Goal: Information Seeking & Learning: Learn about a topic

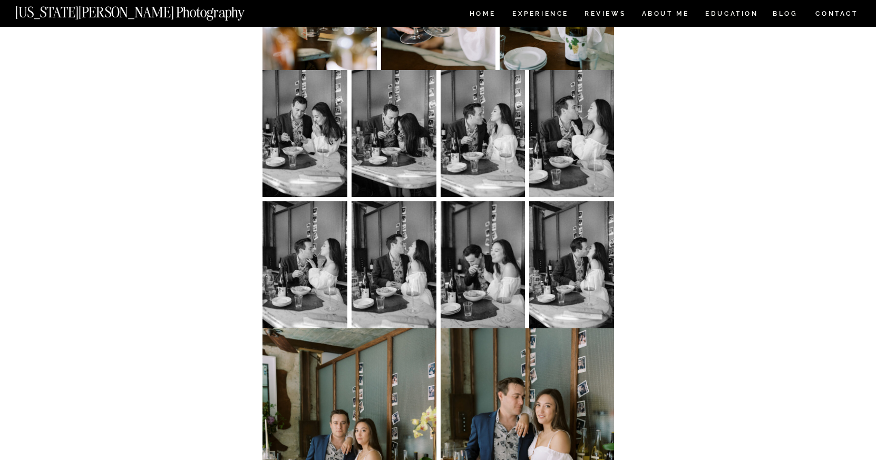
scroll to position [2860, 0]
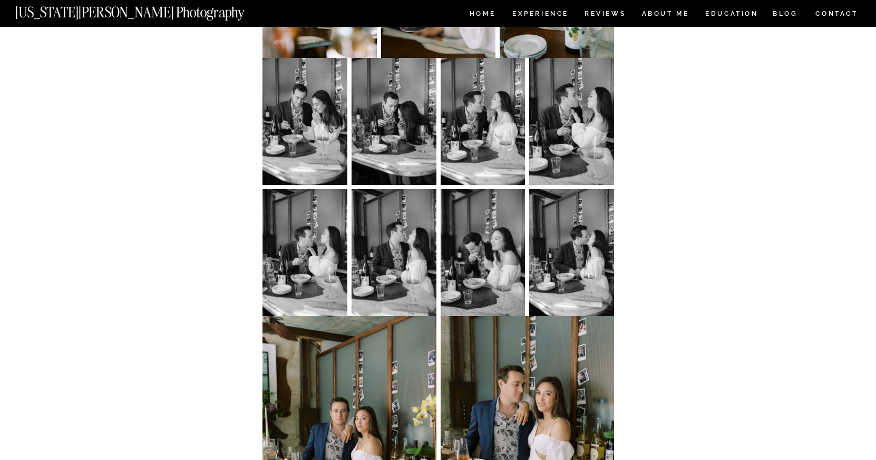
click at [495, 241] on img at bounding box center [483, 252] width 85 height 127
click at [479, 239] on img at bounding box center [483, 252] width 85 height 127
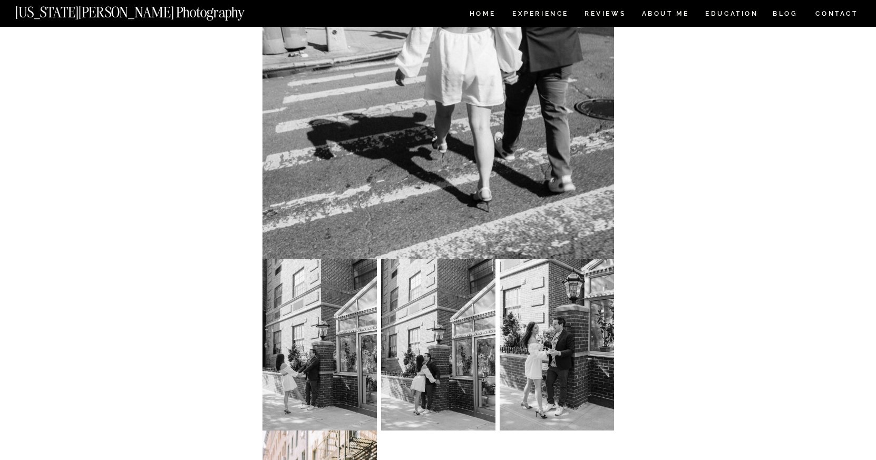
scroll to position [0, 0]
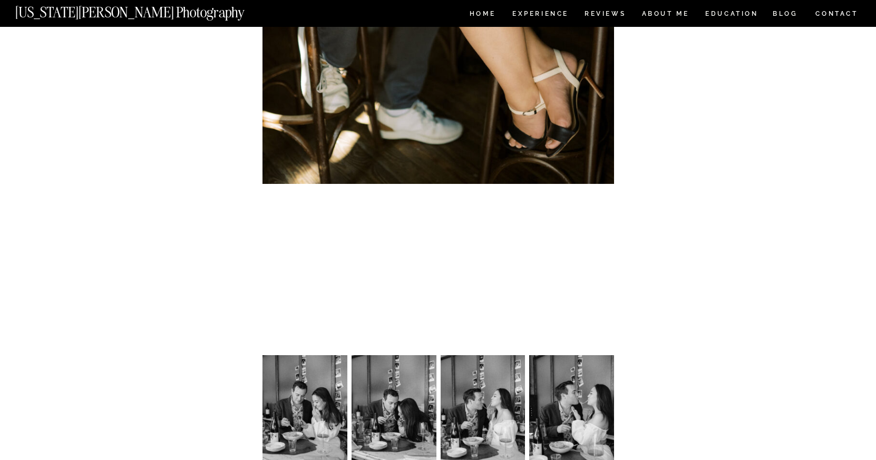
scroll to position [2565, 0]
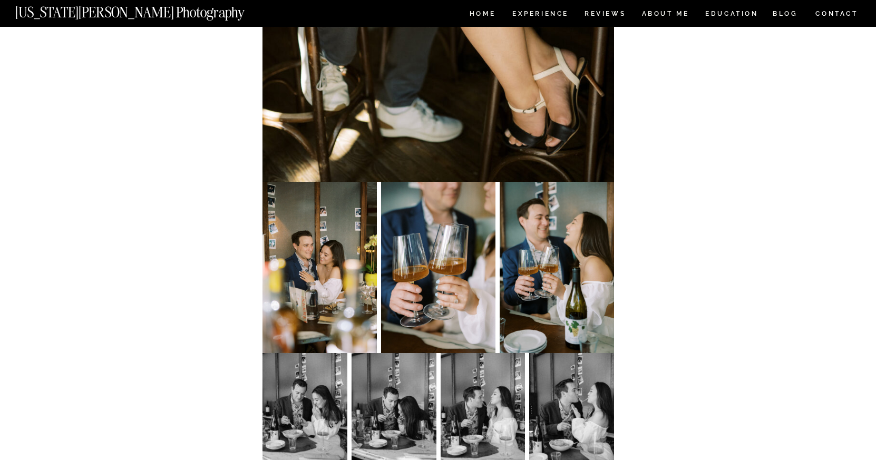
click at [557, 204] on img at bounding box center [557, 267] width 114 height 171
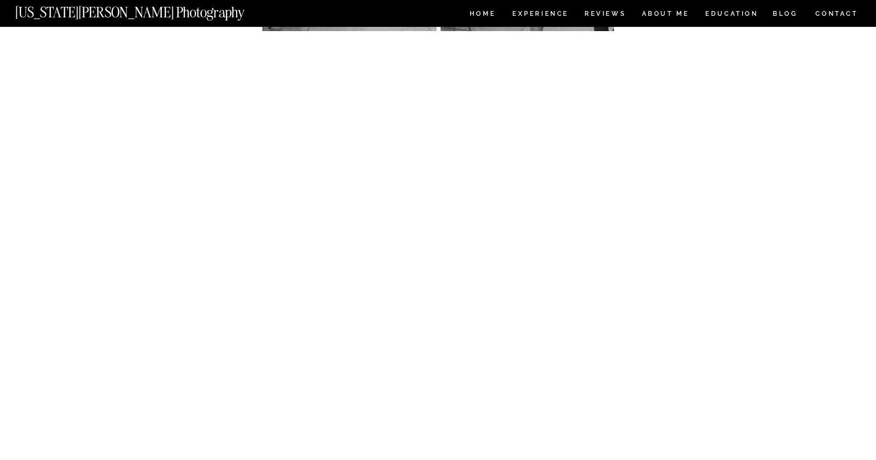
scroll to position [1201, 0]
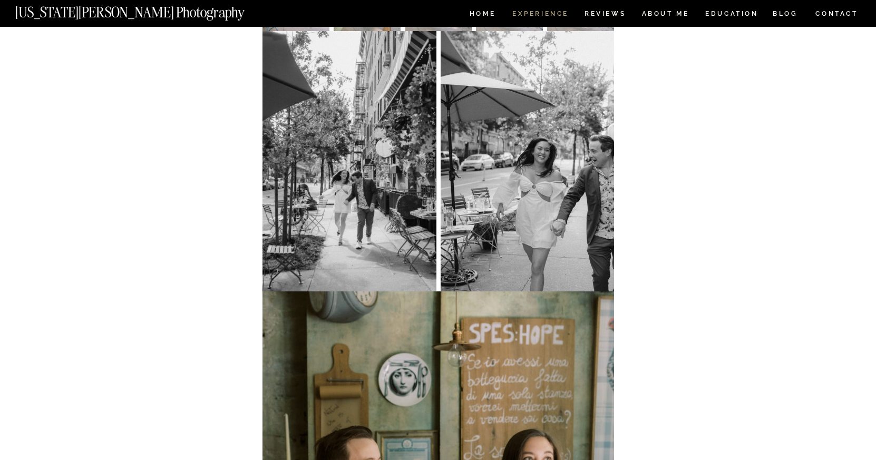
click at [551, 16] on nav "Experience" at bounding box center [539, 15] width 55 height 9
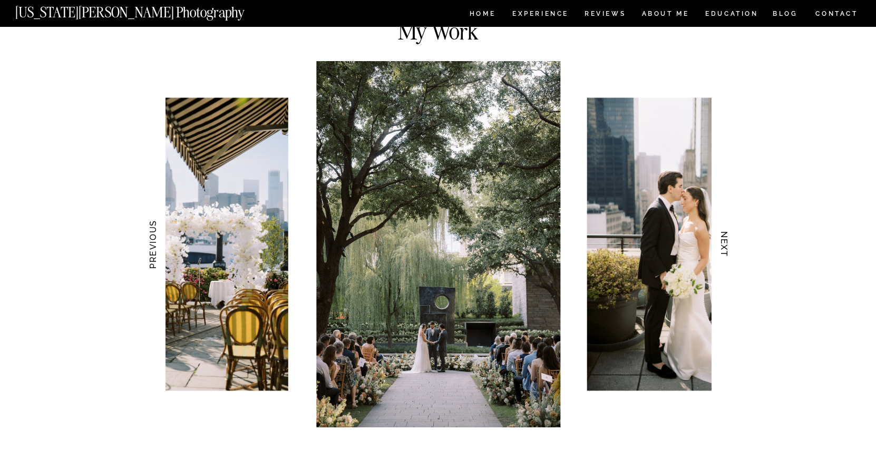
scroll to position [988, 0]
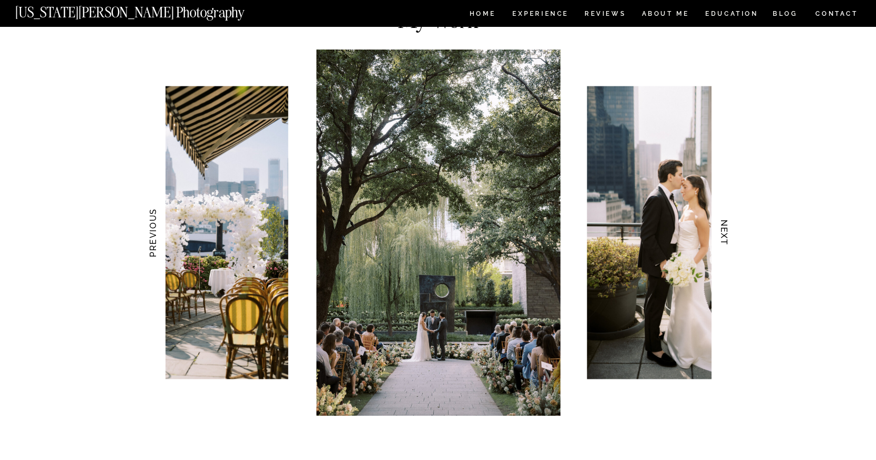
click at [728, 235] on h3 "NEXT" at bounding box center [724, 233] width 11 height 66
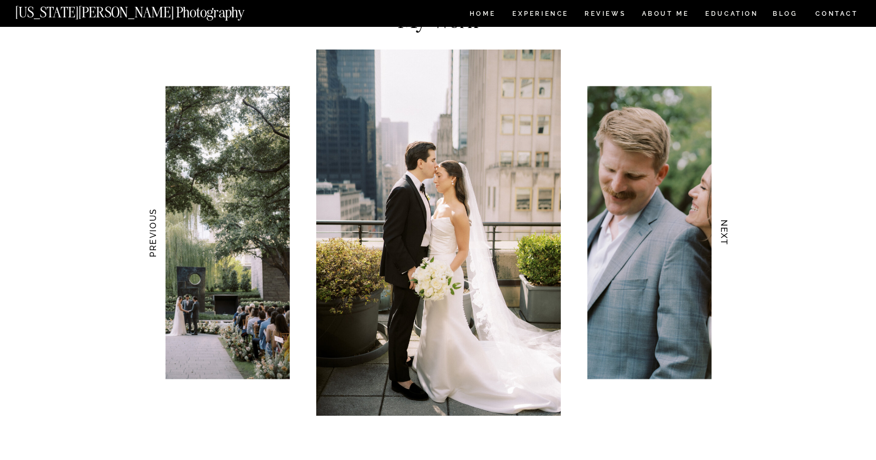
click at [723, 233] on h3 "NEXT" at bounding box center [724, 233] width 11 height 66
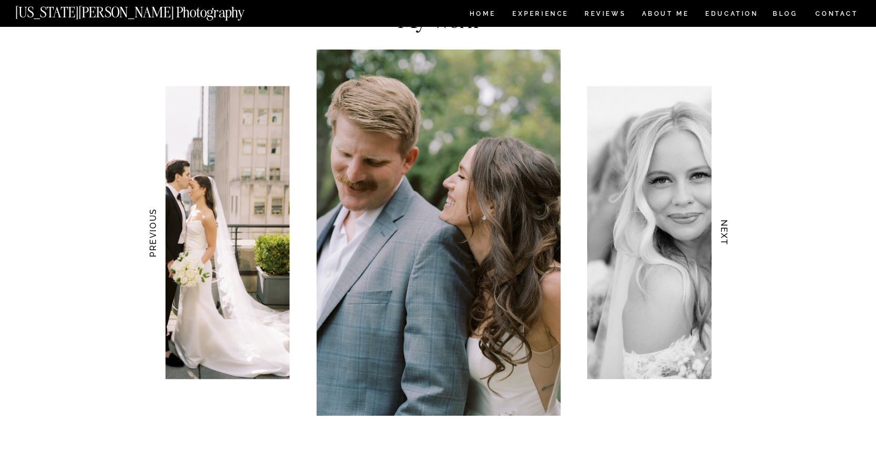
click at [723, 233] on h3 "NEXT" at bounding box center [724, 233] width 11 height 66
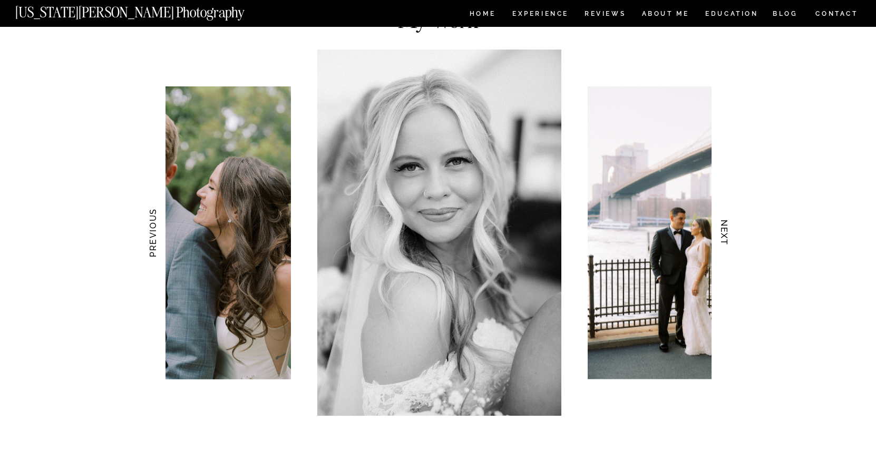
click at [723, 233] on h3 "NEXT" at bounding box center [724, 233] width 11 height 66
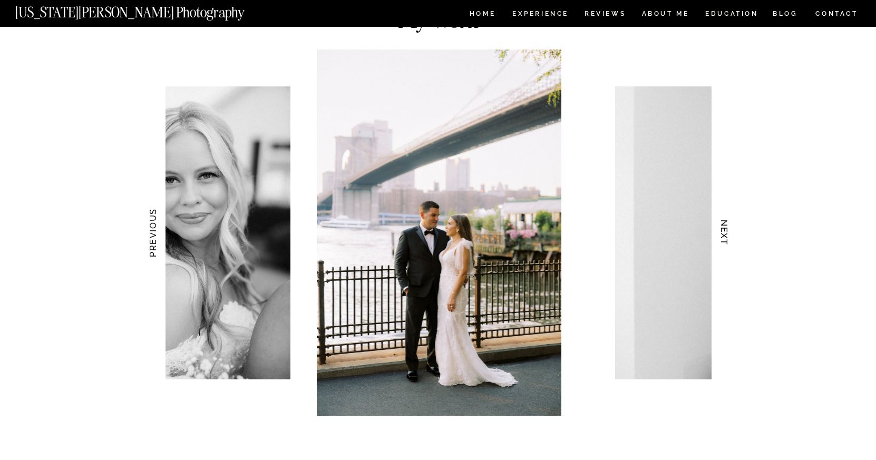
click at [723, 233] on h3 "NEXT" at bounding box center [724, 233] width 11 height 66
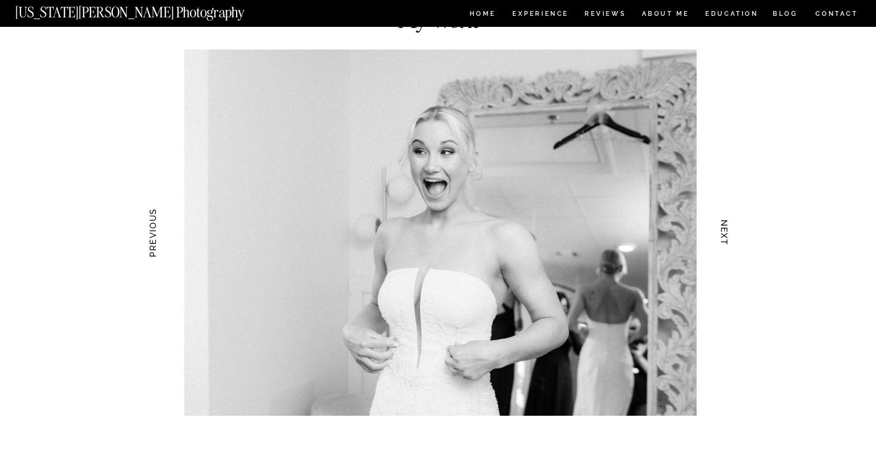
click at [723, 233] on h3 "NEXT" at bounding box center [724, 233] width 11 height 66
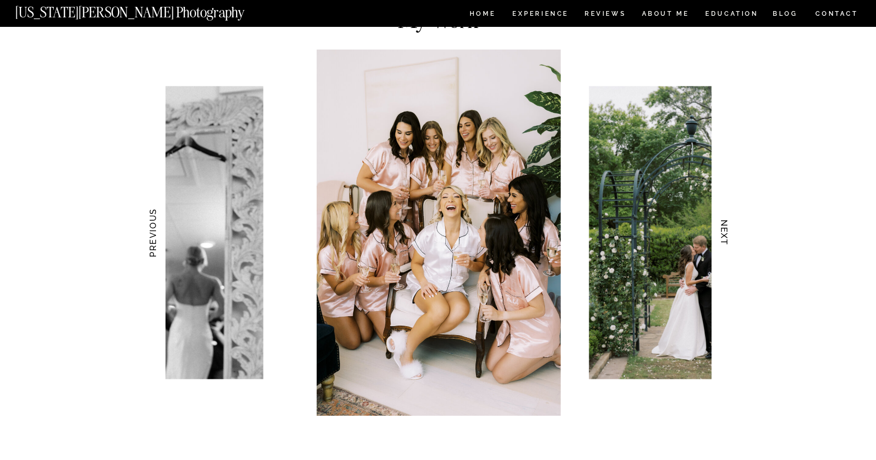
click at [723, 233] on h3 "NEXT" at bounding box center [724, 233] width 11 height 66
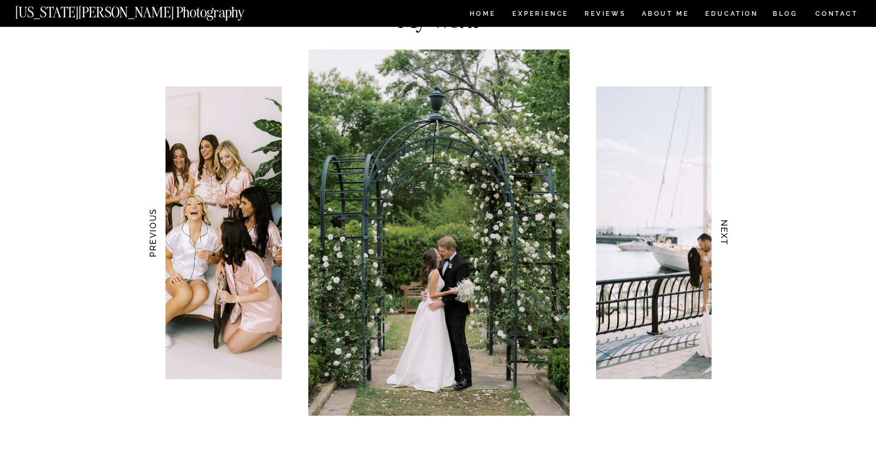
click at [723, 233] on h3 "NEXT" at bounding box center [724, 233] width 11 height 66
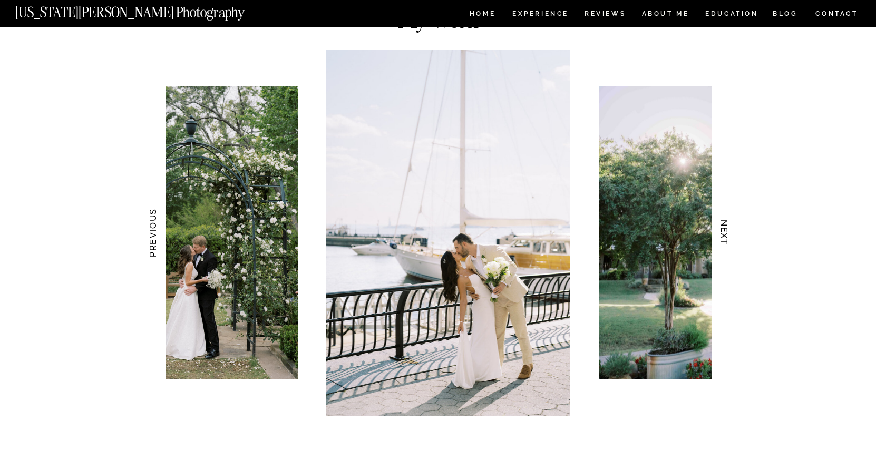
click at [723, 233] on h3 "NEXT" at bounding box center [724, 233] width 11 height 66
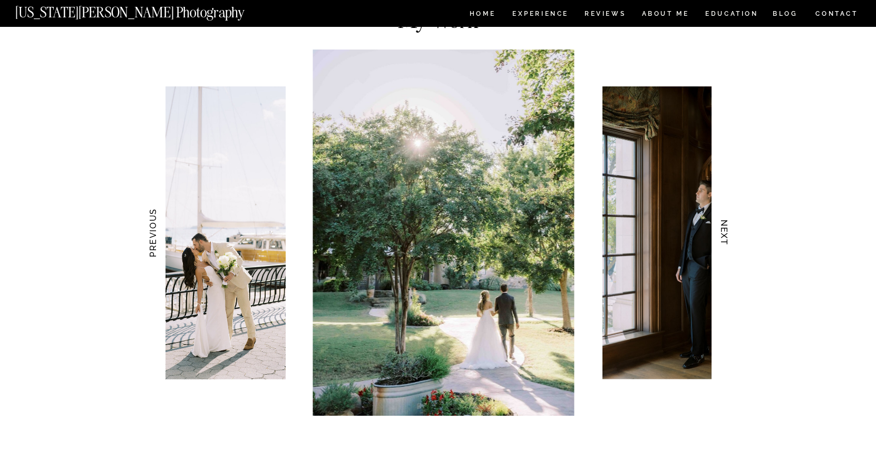
click at [723, 233] on h3 "NEXT" at bounding box center [724, 233] width 11 height 66
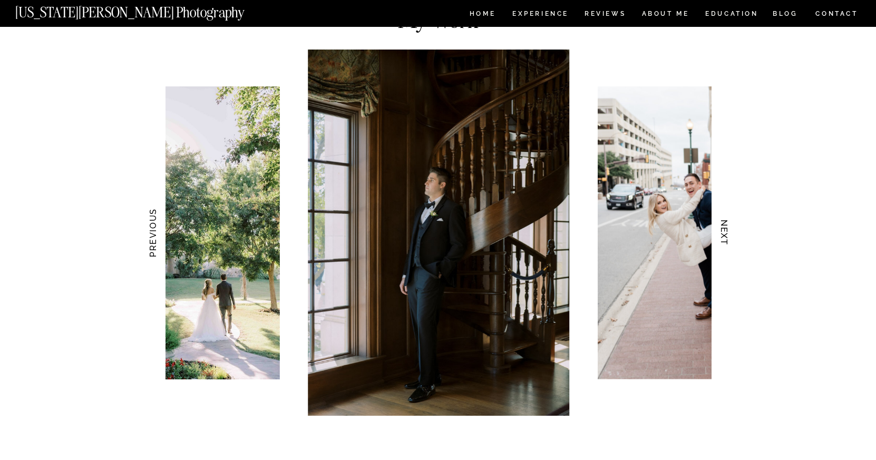
click at [723, 233] on h3 "NEXT" at bounding box center [724, 233] width 11 height 66
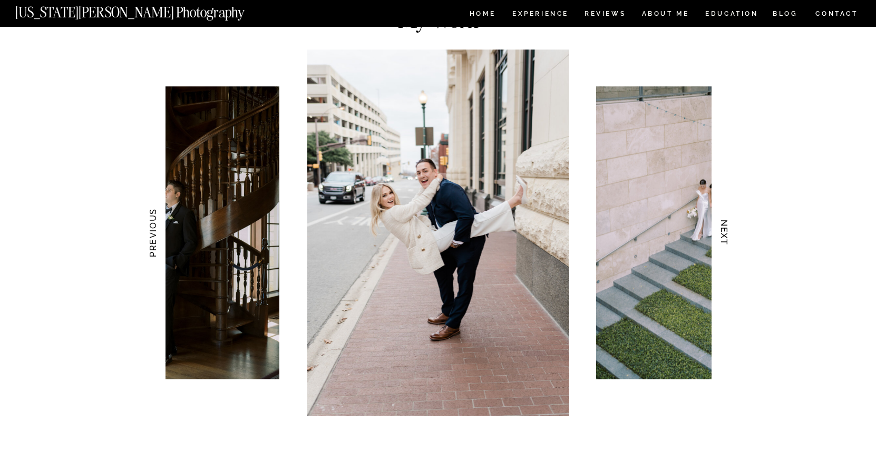
click at [723, 233] on h3 "NEXT" at bounding box center [724, 233] width 11 height 66
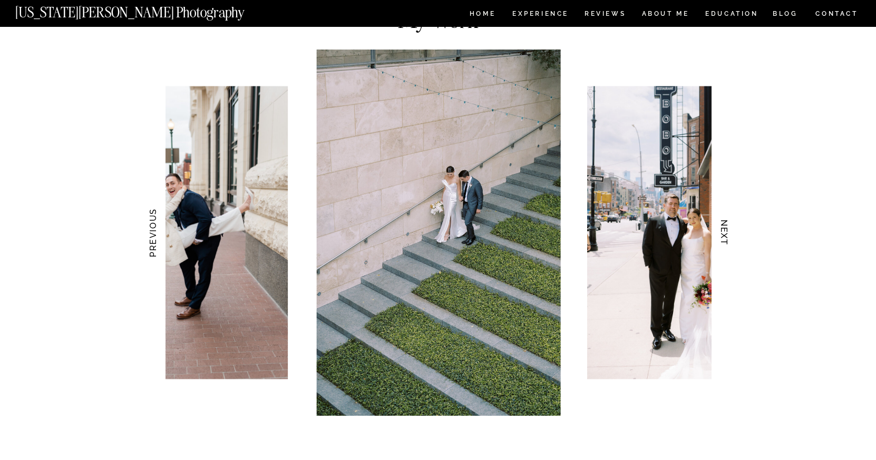
click at [723, 233] on h3 "NEXT" at bounding box center [724, 233] width 11 height 66
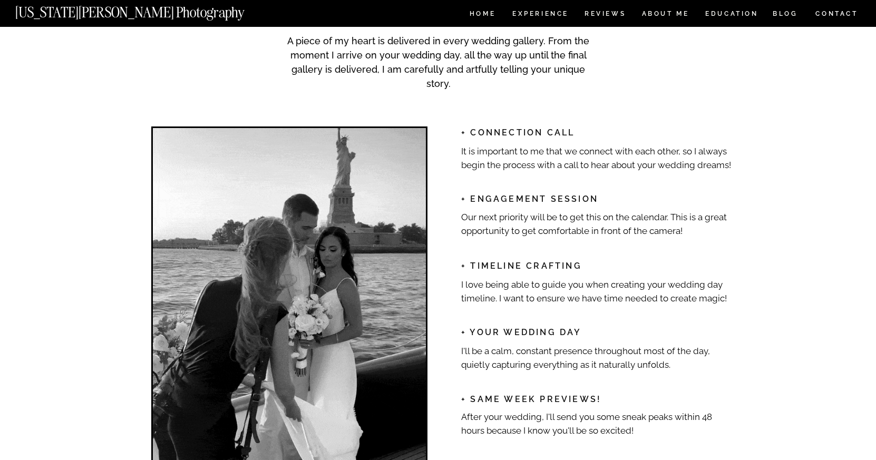
scroll to position [1537, 0]
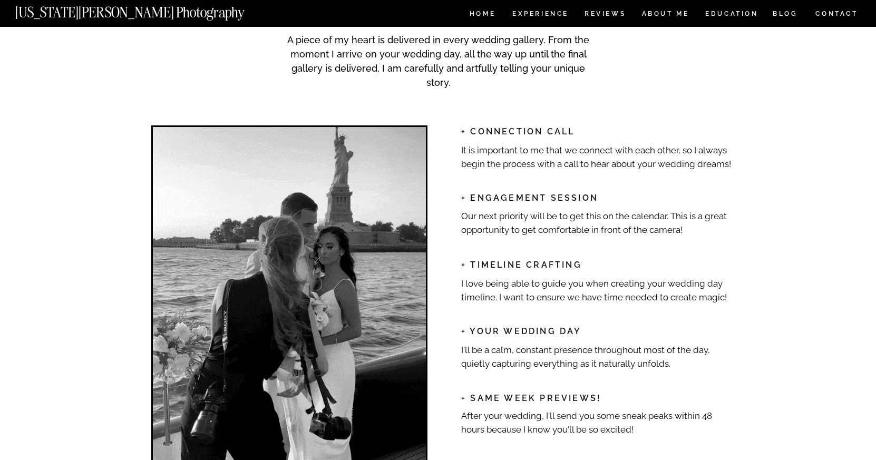
click at [500, 201] on h2 "+ ENGAGEMENT SESSIOn" at bounding box center [598, 197] width 274 height 11
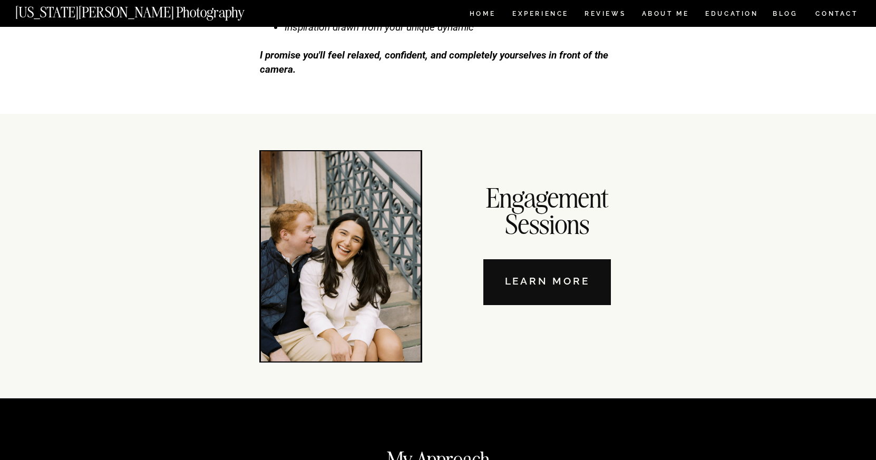
scroll to position [3557, 0]
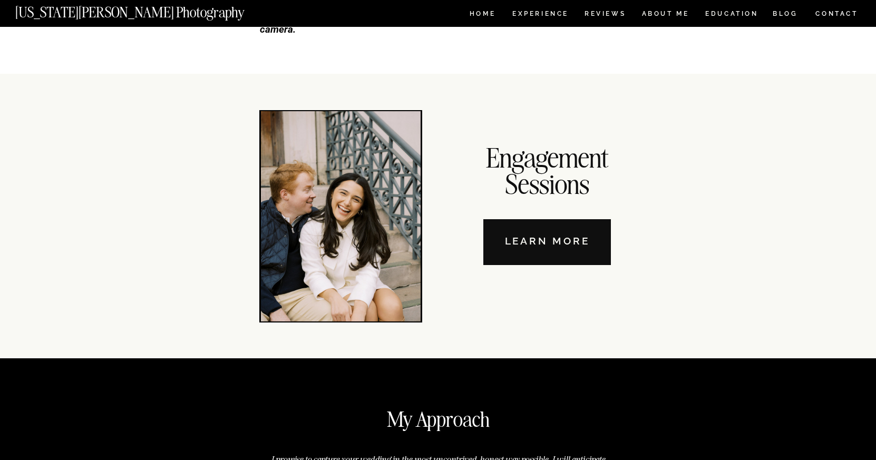
click at [531, 240] on nav "Learn More" at bounding box center [547, 242] width 128 height 46
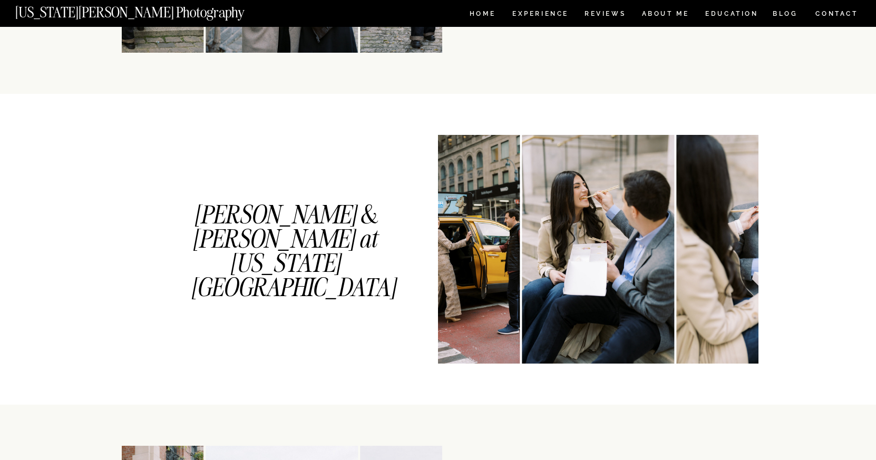
scroll to position [476, 0]
click at [260, 227] on h1 "Nikki & Danny at New York Public Library & Central Park" at bounding box center [285, 237] width 188 height 70
click at [480, 246] on img at bounding box center [443, 248] width 152 height 229
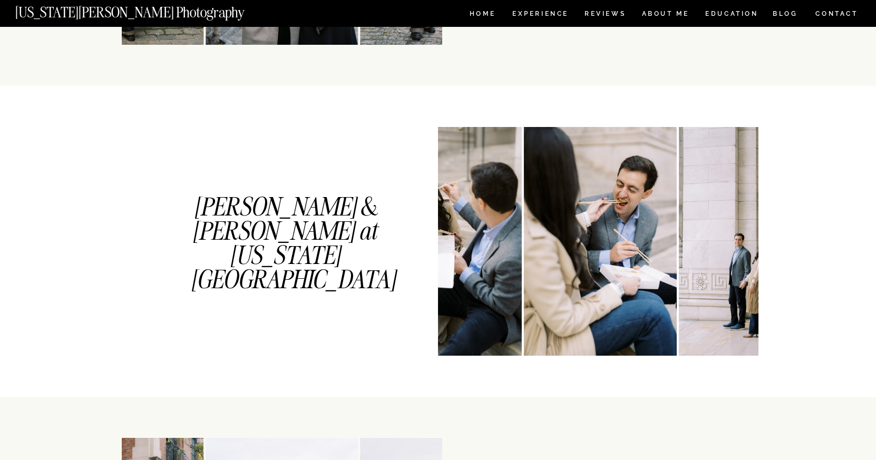
scroll to position [482, 0]
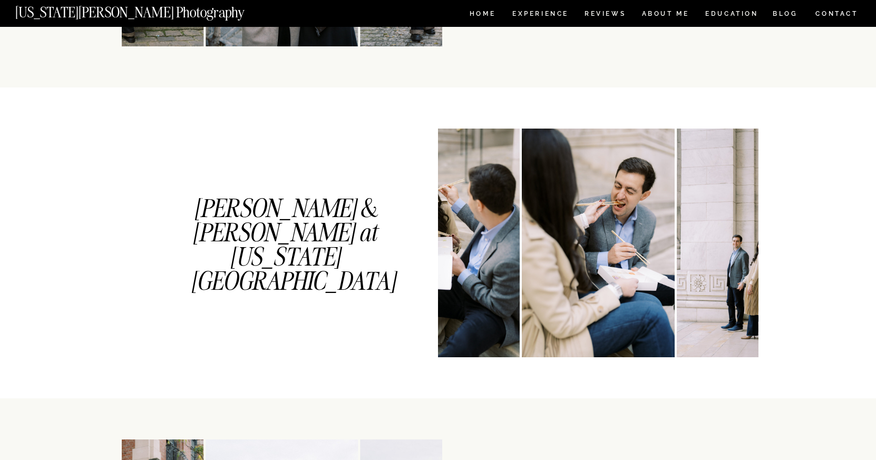
click at [549, 285] on img at bounding box center [598, 243] width 152 height 229
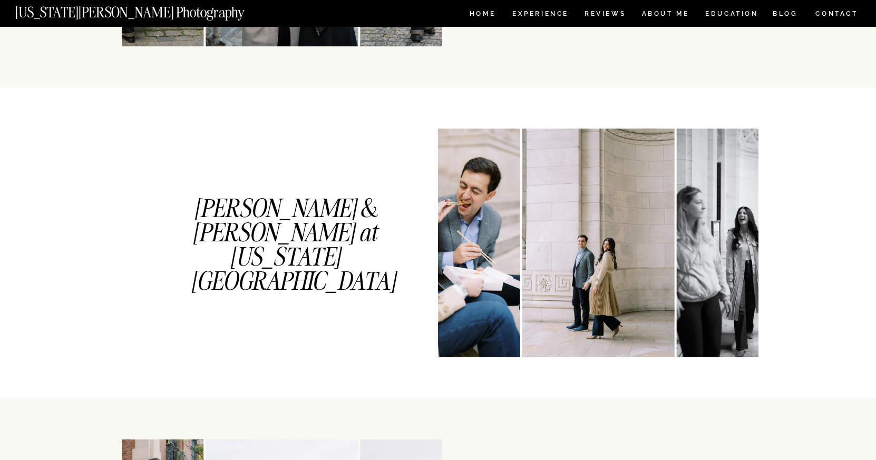
click at [572, 341] on img at bounding box center [598, 243] width 152 height 229
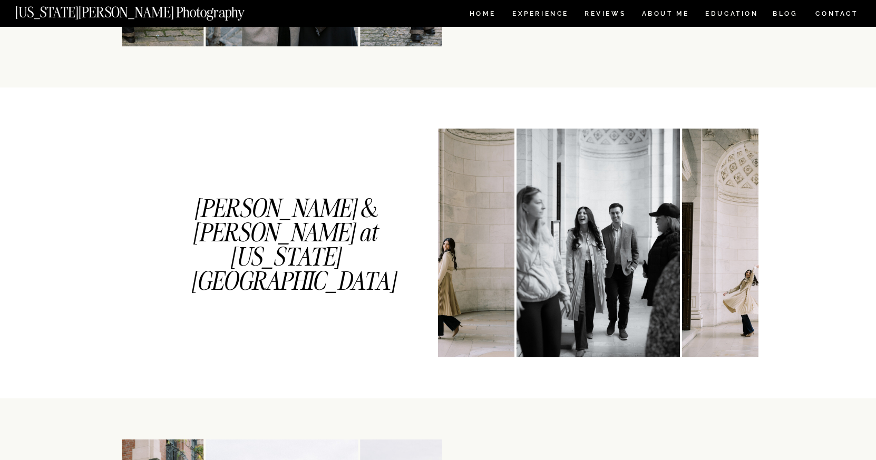
click at [572, 341] on img at bounding box center [597, 243] width 163 height 229
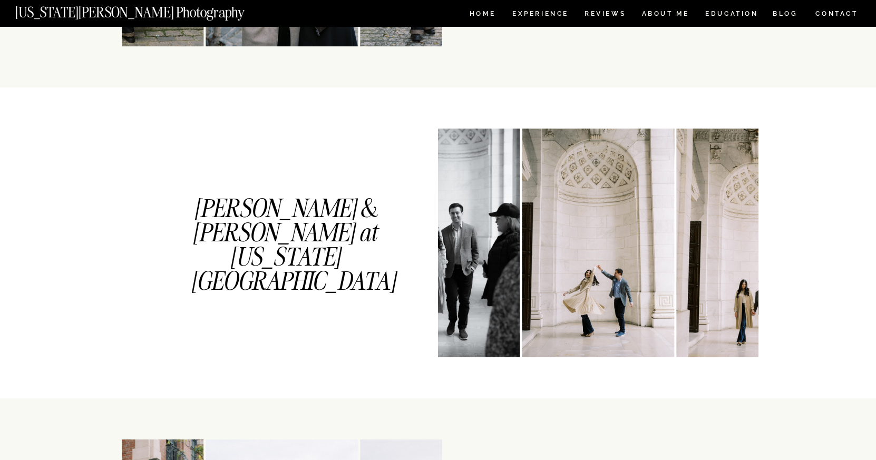
click at [572, 341] on img at bounding box center [598, 243] width 152 height 229
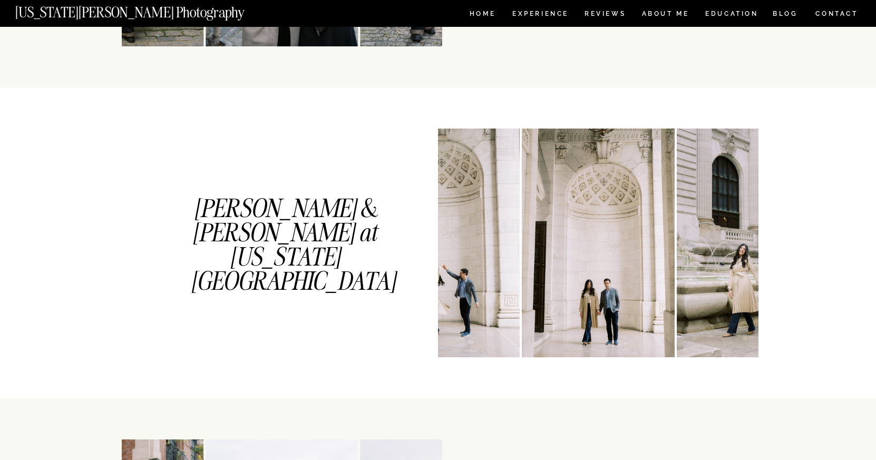
click at [572, 341] on img at bounding box center [598, 243] width 152 height 229
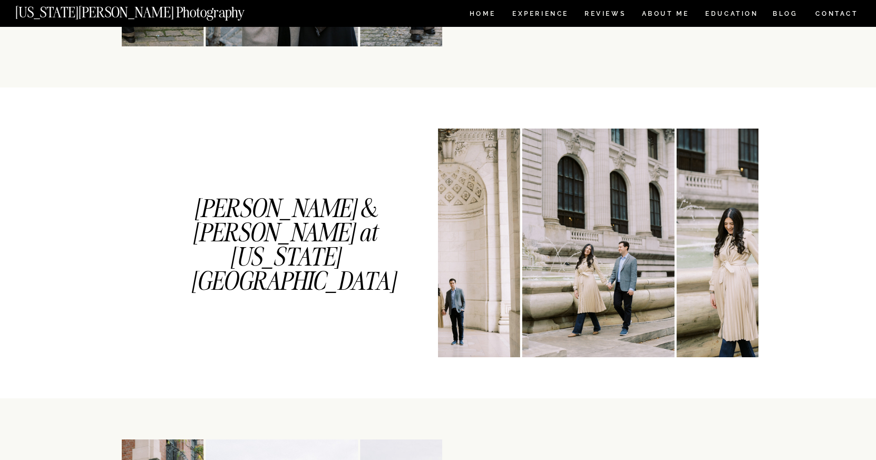
click at [572, 341] on img at bounding box center [598, 243] width 152 height 229
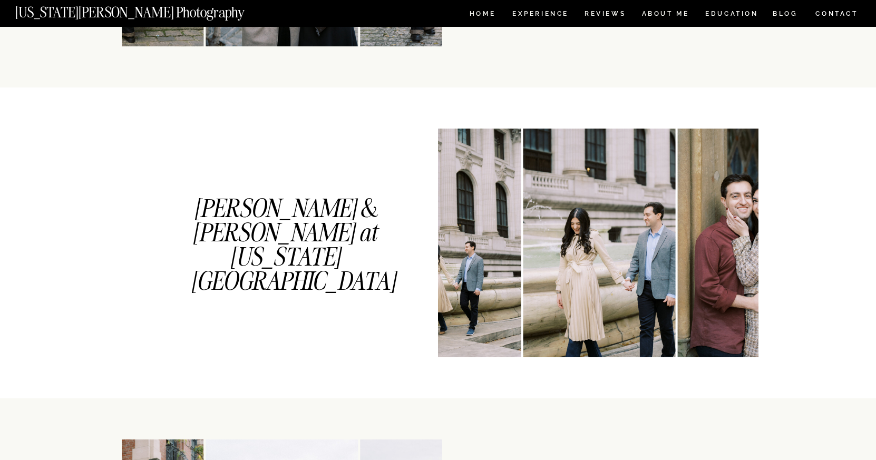
click at [572, 341] on img at bounding box center [599, 243] width 152 height 229
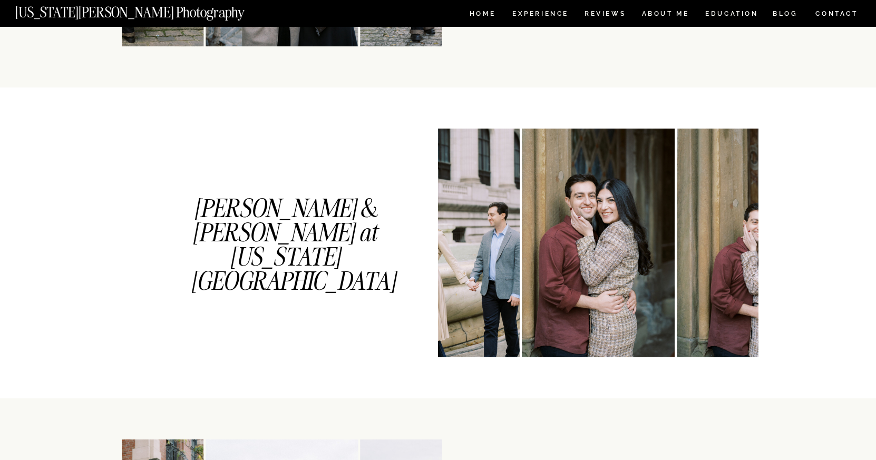
click at [572, 341] on img at bounding box center [598, 243] width 152 height 229
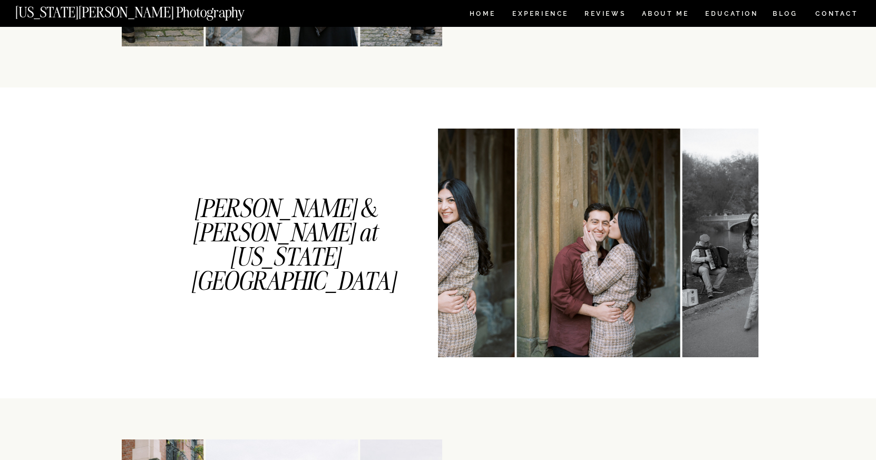
click at [572, 341] on img at bounding box center [597, 243] width 163 height 229
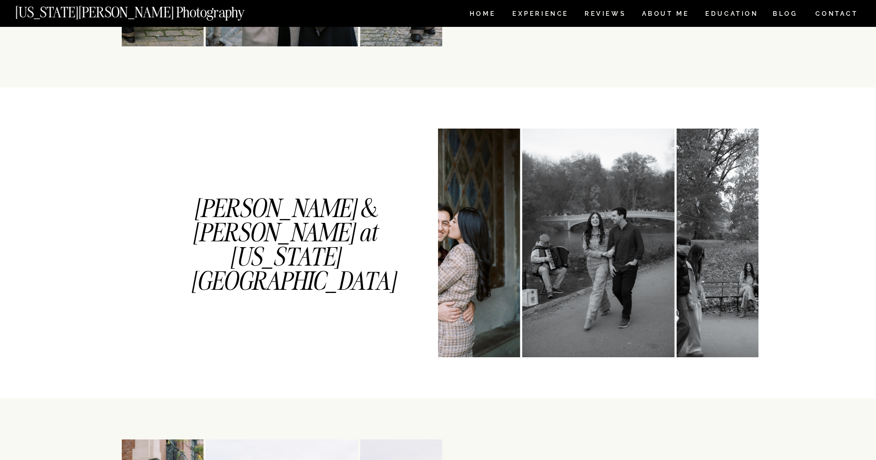
click at [572, 341] on img at bounding box center [598, 243] width 152 height 229
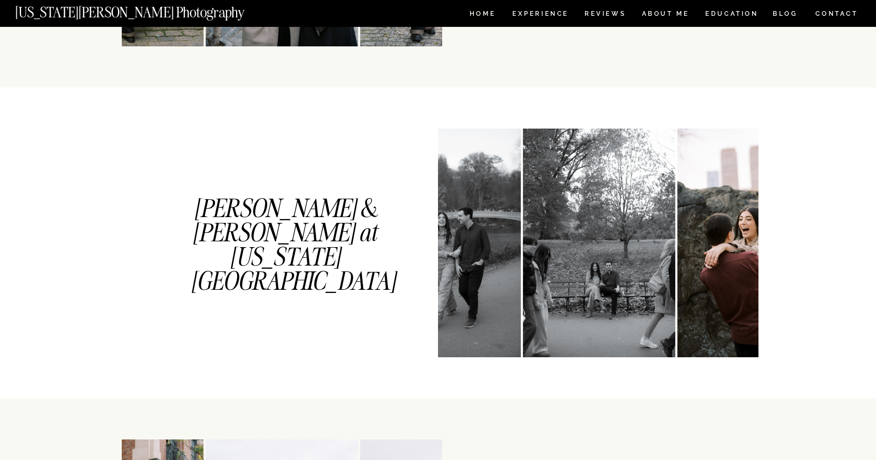
click at [572, 341] on img at bounding box center [599, 243] width 152 height 229
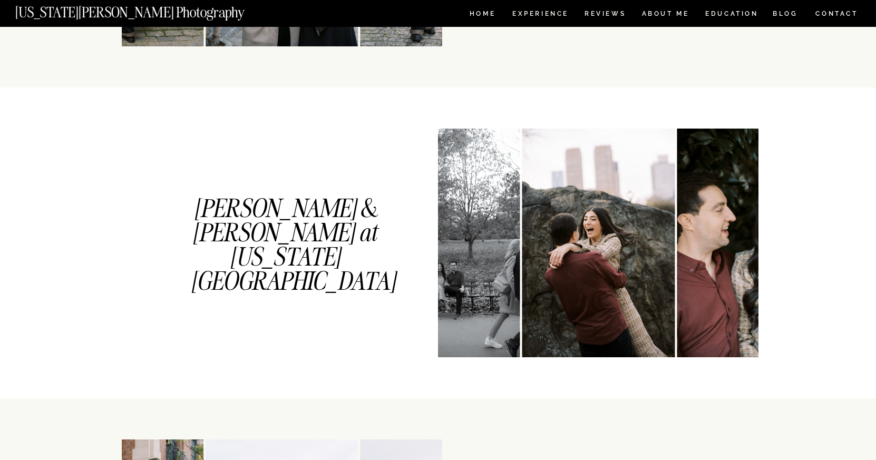
click at [572, 341] on img at bounding box center [598, 243] width 152 height 229
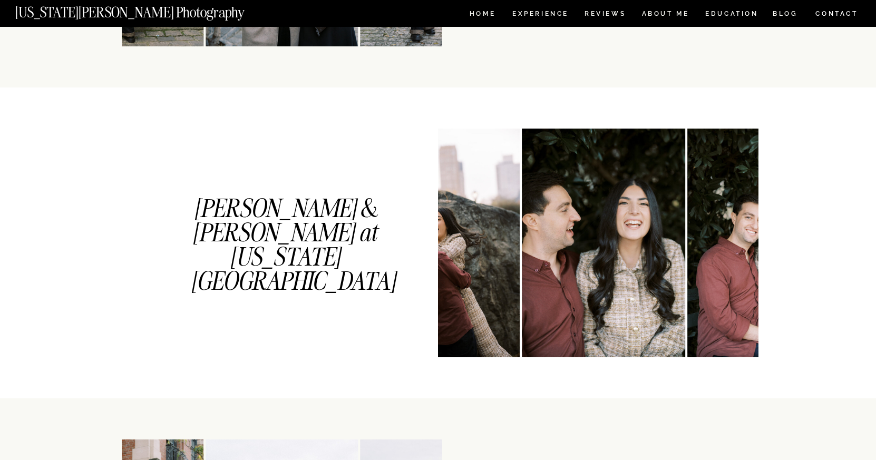
click at [572, 341] on img at bounding box center [603, 243] width 163 height 229
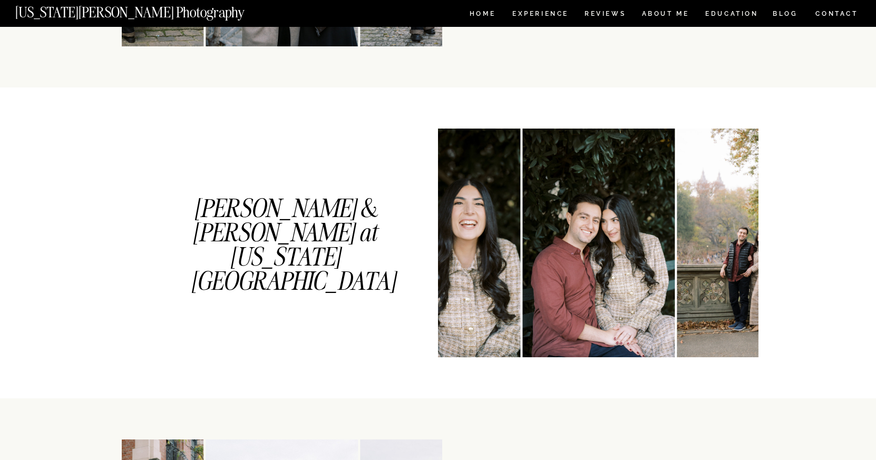
click at [572, 341] on img at bounding box center [598, 243] width 152 height 229
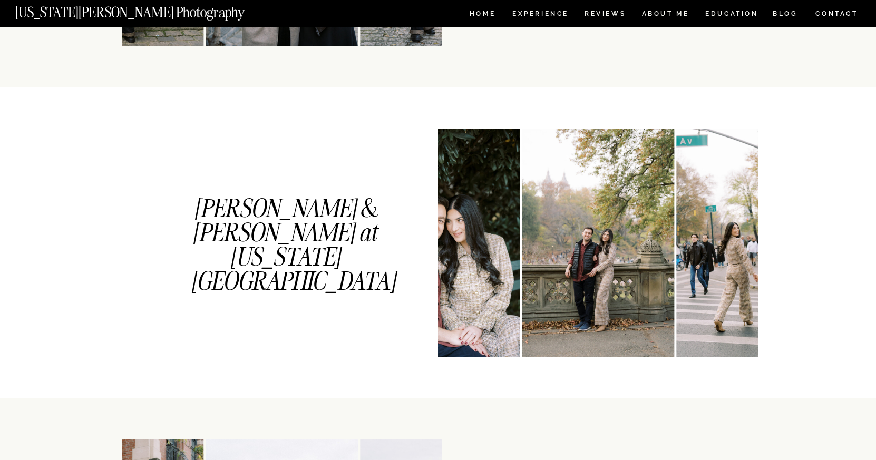
click at [572, 341] on img at bounding box center [598, 243] width 152 height 229
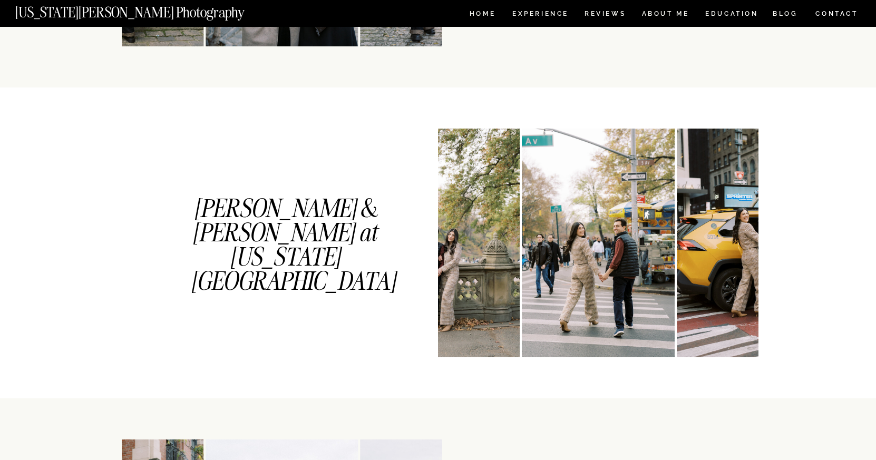
click at [572, 341] on img at bounding box center [598, 243] width 152 height 229
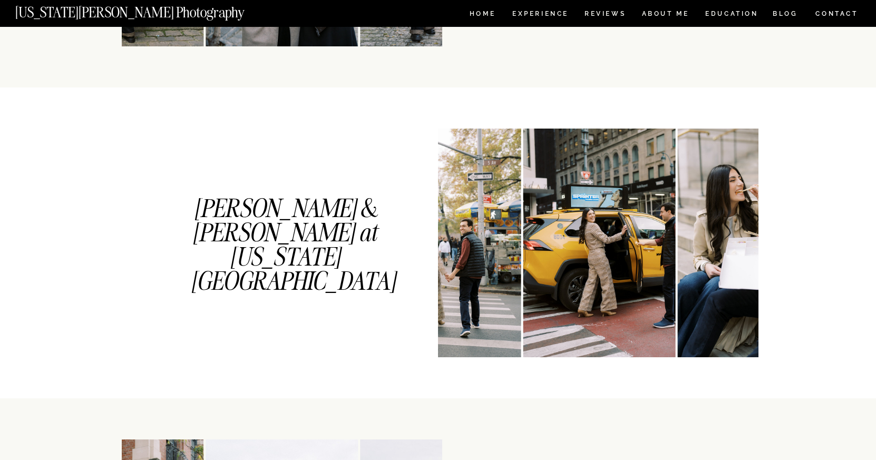
click at [572, 341] on img at bounding box center [599, 243] width 152 height 229
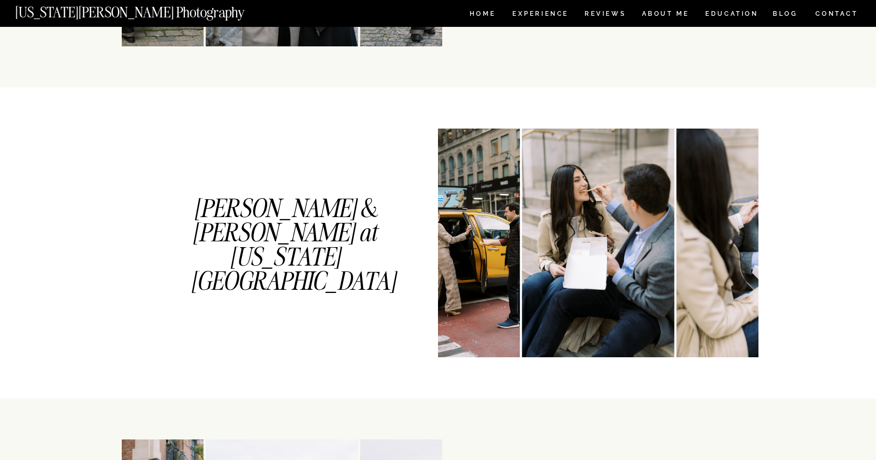
click at [572, 341] on img at bounding box center [598, 243] width 152 height 229
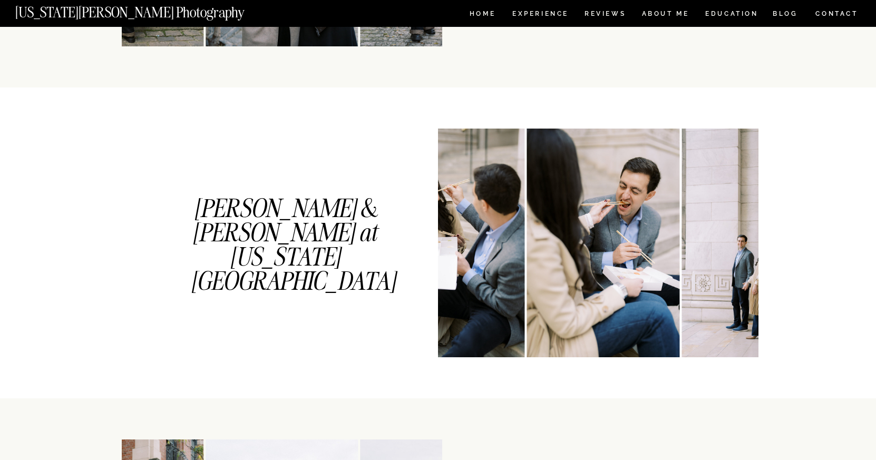
click at [572, 341] on img at bounding box center [603, 243] width 152 height 229
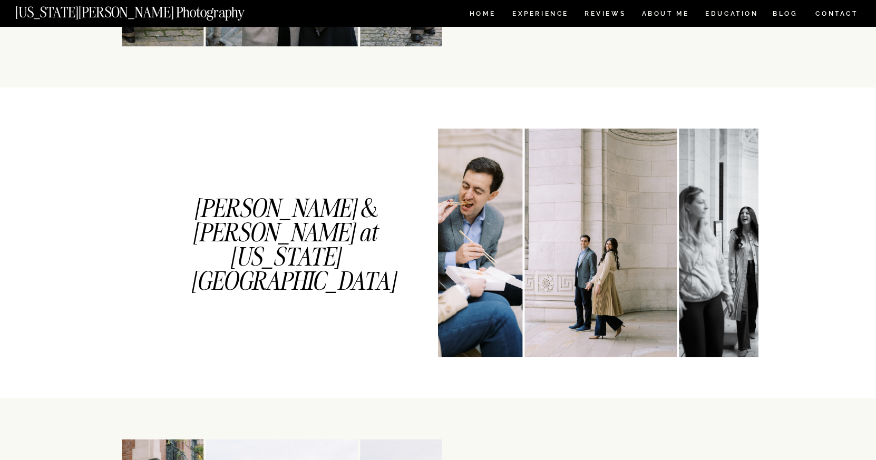
click at [572, 341] on img at bounding box center [600, 243] width 152 height 229
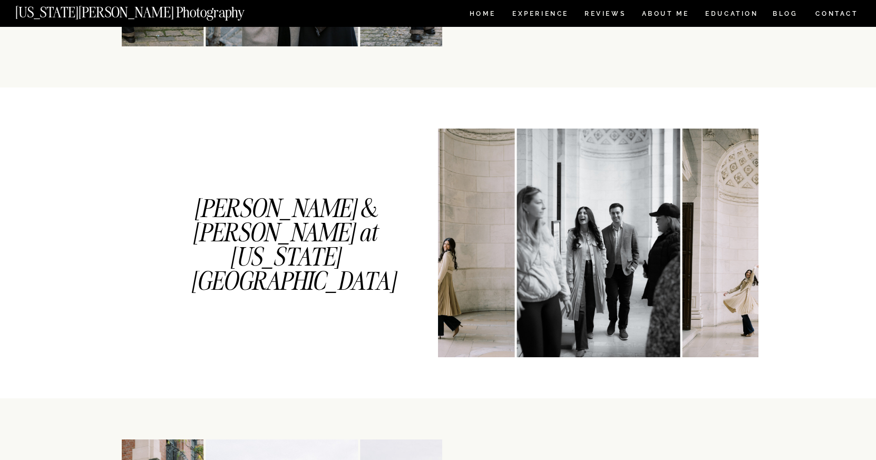
click at [572, 341] on img at bounding box center [598, 243] width 163 height 229
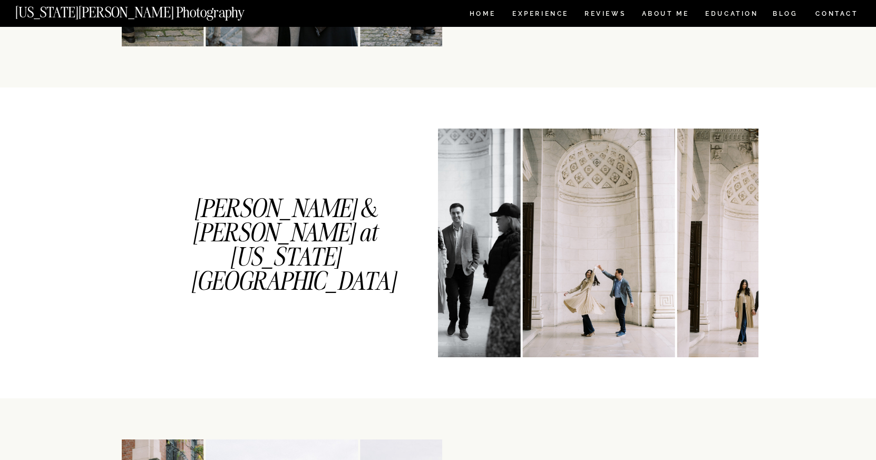
click at [572, 341] on img at bounding box center [599, 243] width 152 height 229
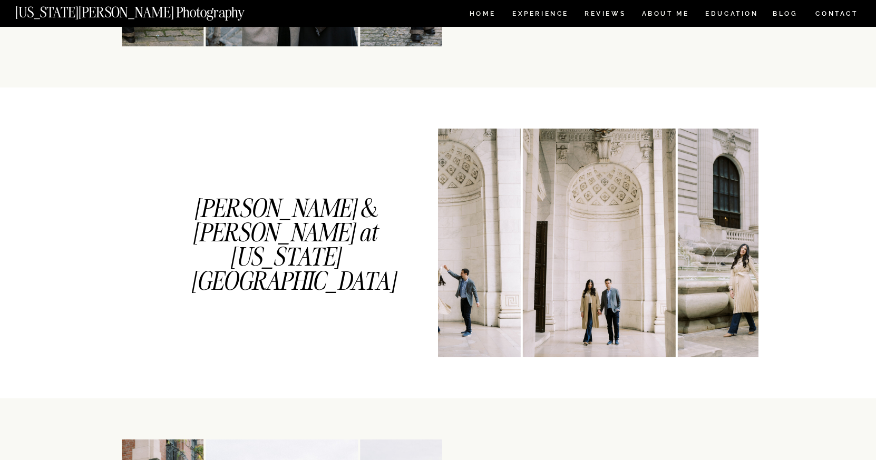
click at [572, 341] on img at bounding box center [599, 243] width 152 height 229
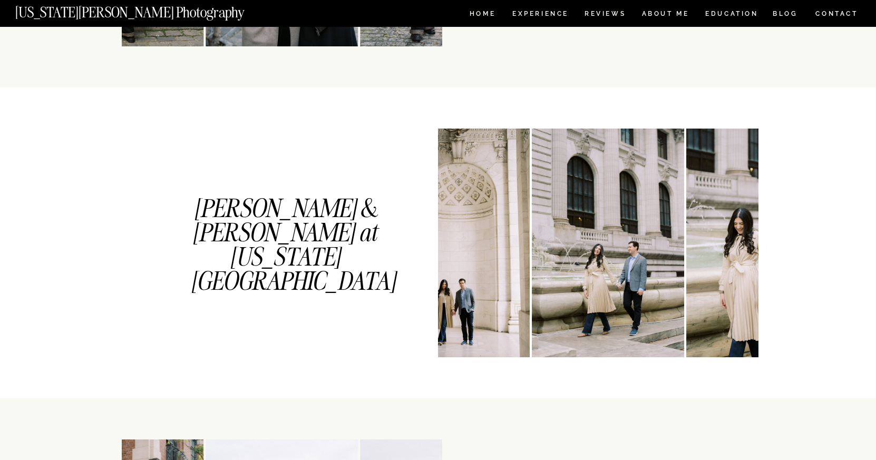
click at [572, 341] on img at bounding box center [608, 243] width 152 height 229
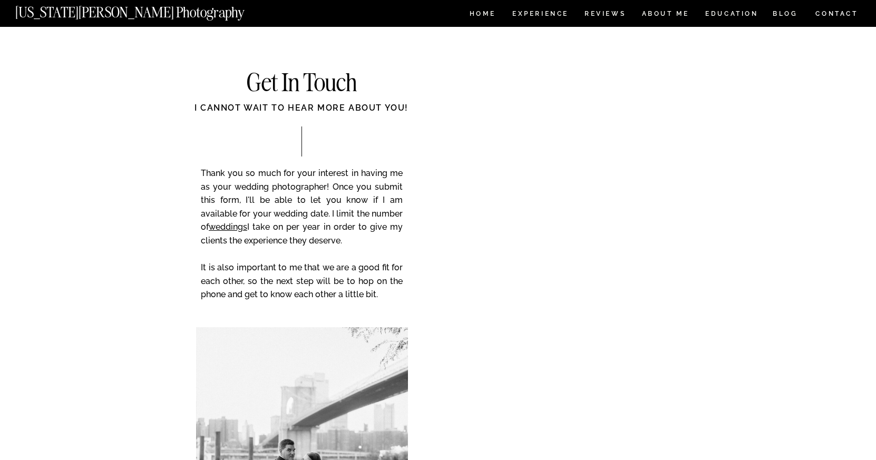
scroll to position [2604, 0]
